Goal: Check status: Check status

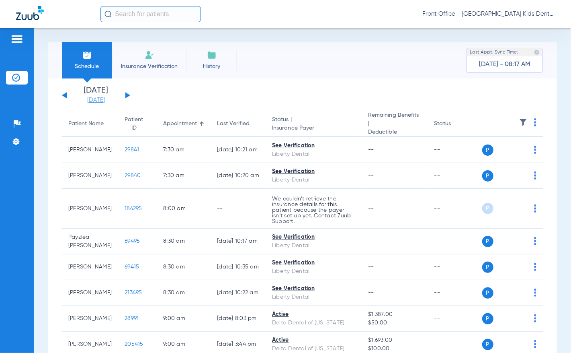
click at [107, 98] on link "[DATE]" at bounding box center [96, 100] width 48 height 8
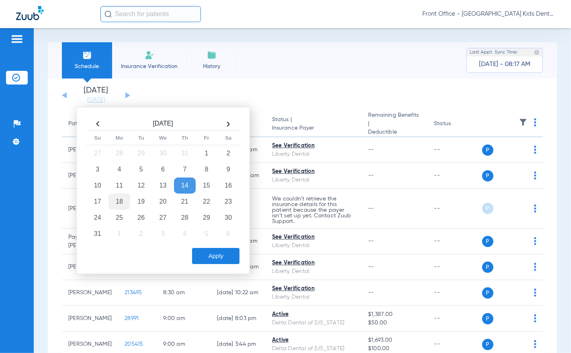
click at [119, 201] on td "18" at bounding box center [120, 201] width 22 height 16
click at [211, 253] on button "Apply" at bounding box center [215, 256] width 47 height 16
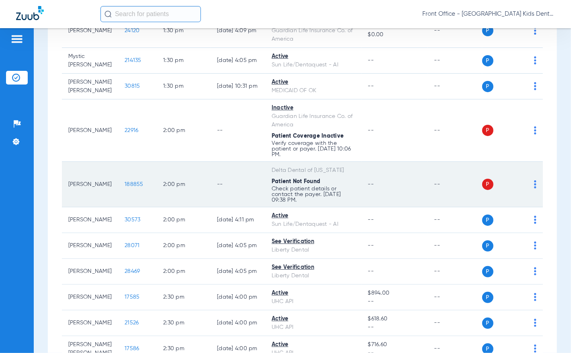
scroll to position [937, 0]
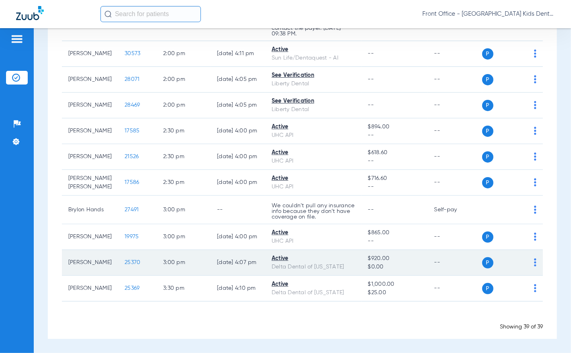
click at [125, 260] on span "25370" at bounding box center [133, 262] width 16 height 6
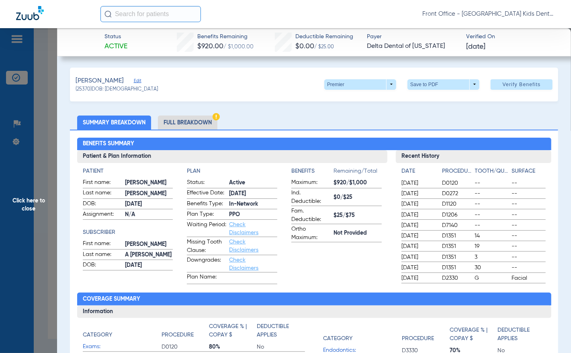
click at [186, 117] on li "Full Breakdown" at bounding box center [188, 122] width 60 height 14
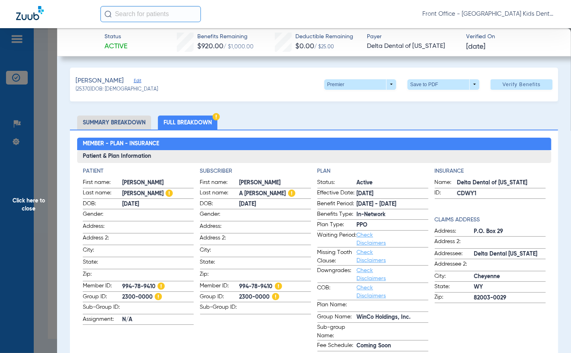
click at [216, 117] on img at bounding box center [216, 116] width 7 height 7
click at [216, 115] on img at bounding box center [216, 116] width 7 height 7
click at [259, 115] on ul "Summary Breakdown Full Breakdown" at bounding box center [314, 122] width 489 height 14
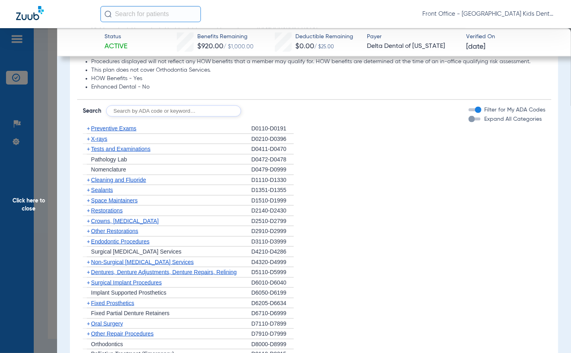
scroll to position [643, 0]
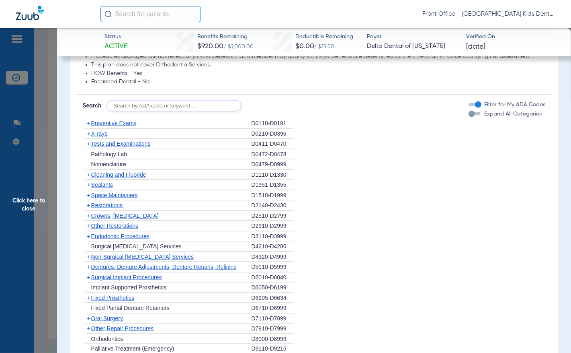
click at [101, 133] on span "X-rays" at bounding box center [99, 133] width 16 height 6
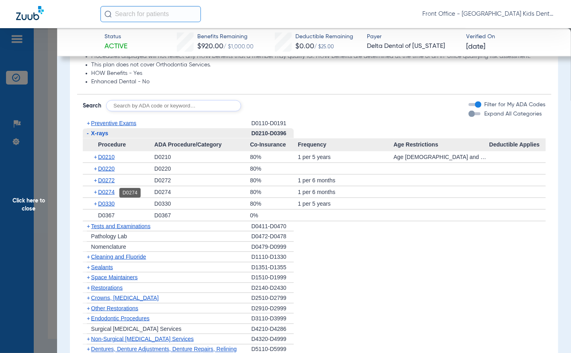
click at [109, 191] on span "D0274" at bounding box center [106, 192] width 16 height 6
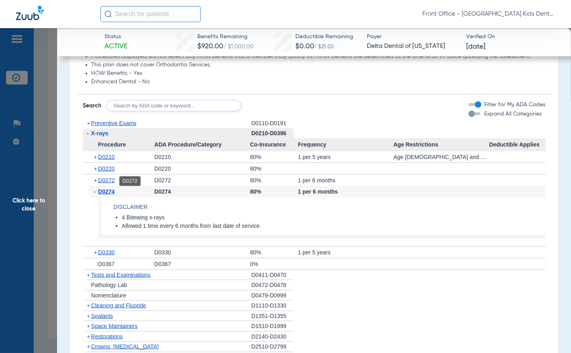
click at [109, 181] on span "D0272" at bounding box center [106, 180] width 16 height 6
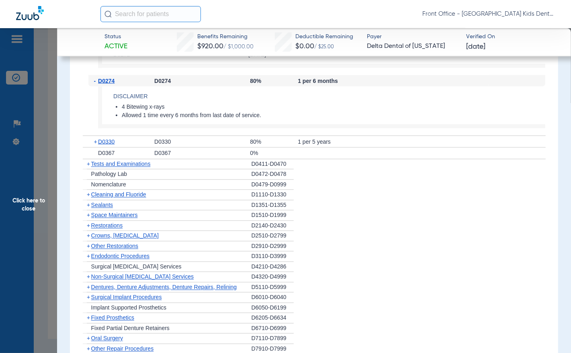
scroll to position [925, 0]
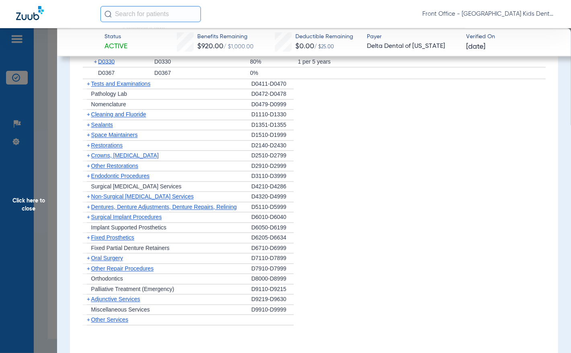
click at [101, 115] on span "Cleaning and Fluoride" at bounding box center [118, 114] width 55 height 6
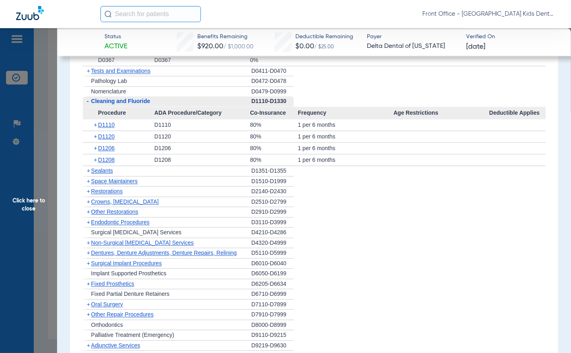
scroll to position [885, 0]
